Goal: Contribute content

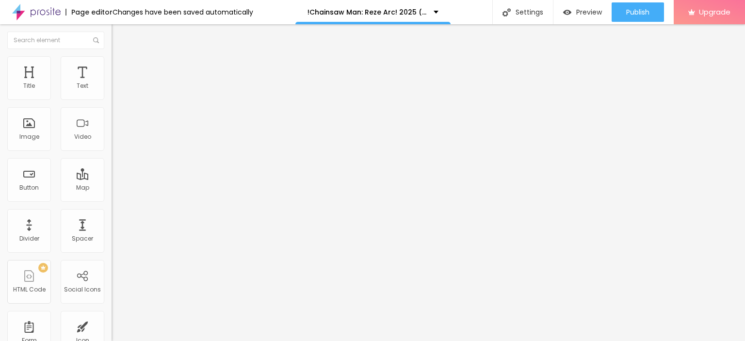
click at [112, 83] on span "Add image" at bounding box center [132, 79] width 40 height 8
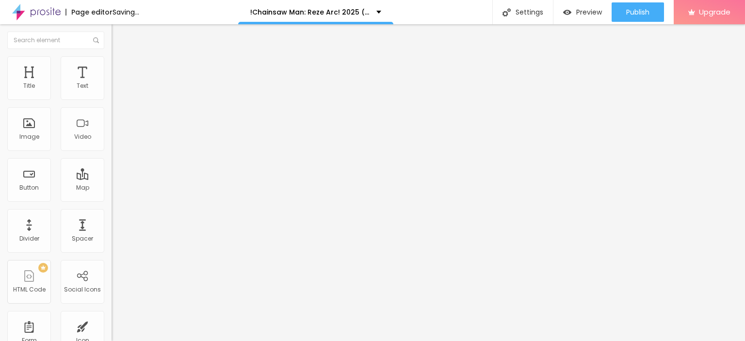
click at [112, 39] on button "Edit Image" at bounding box center [168, 35] width 112 height 22
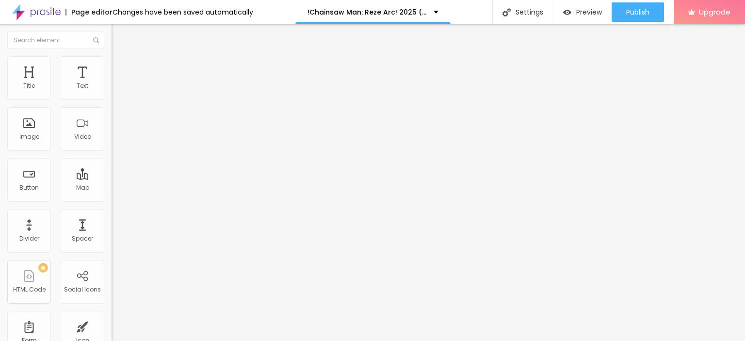
click at [119, 34] on img "button" at bounding box center [123, 36] width 8 height 8
click at [112, 91] on input "Click me" at bounding box center [170, 87] width 116 height 10
paste input "LICK HERE ▶️ Chainsaw Man: Reze Arc [2025] ]"
type input "CLICK HERE ▶️ Chainsaw Man: Reze Arc [2025] ]"
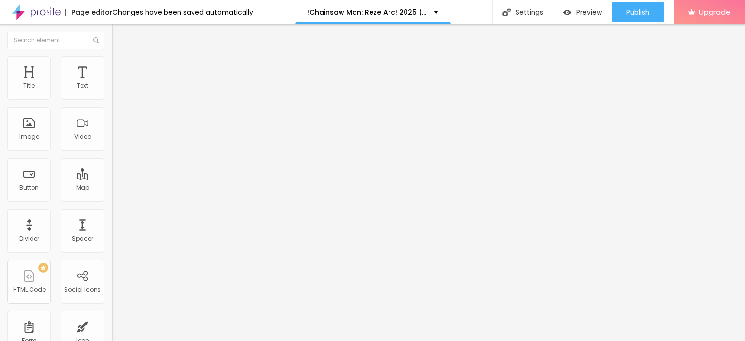
scroll to position [0, 0]
click at [112, 200] on input "https://" at bounding box center [170, 195] width 116 height 10
paste input "streamzy.fun/en/movie/1218925/pro"
type input "https://streamzy.fun/en/movie/1218925/pro"
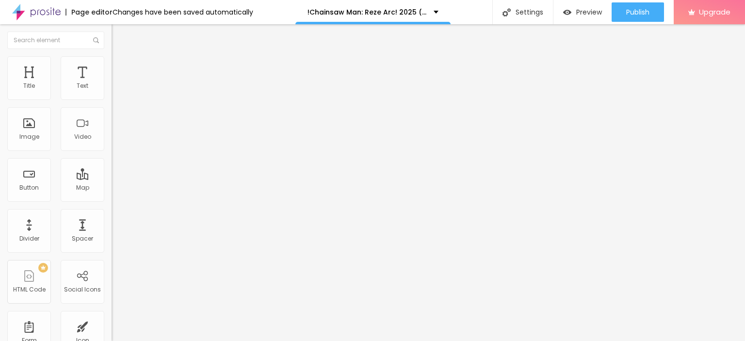
scroll to position [0, 0]
click at [112, 116] on img at bounding box center [115, 112] width 7 height 7
click at [112, 37] on button "Edit Button" at bounding box center [168, 35] width 112 height 22
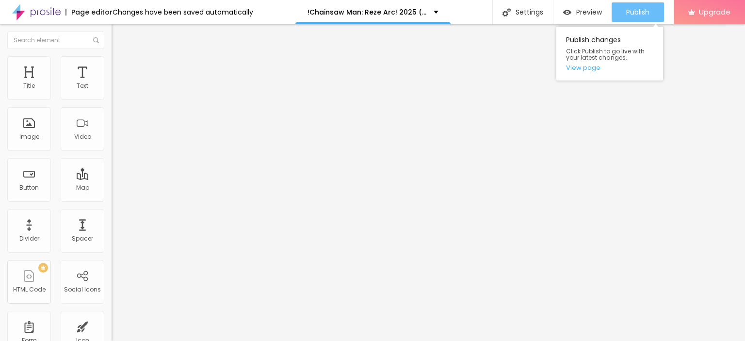
click at [625, 9] on button "Publish" at bounding box center [638, 11] width 52 height 19
click at [584, 65] on link "View page" at bounding box center [609, 68] width 87 height 6
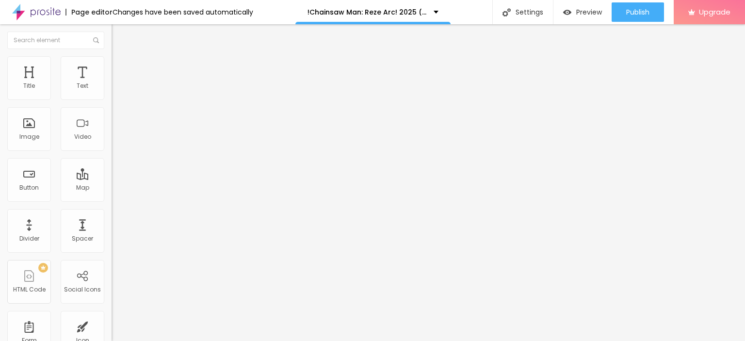
click at [50, 5] on img at bounding box center [36, 12] width 49 height 24
